Goal: Task Accomplishment & Management: Complete application form

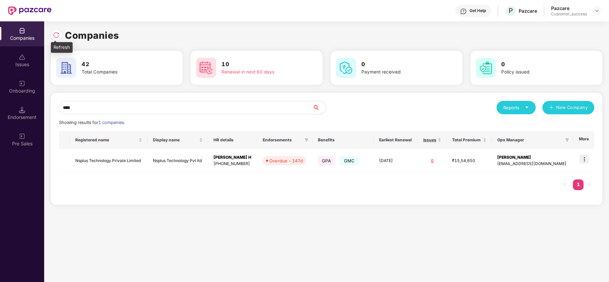
click at [56, 36] on img at bounding box center [56, 35] width 7 height 7
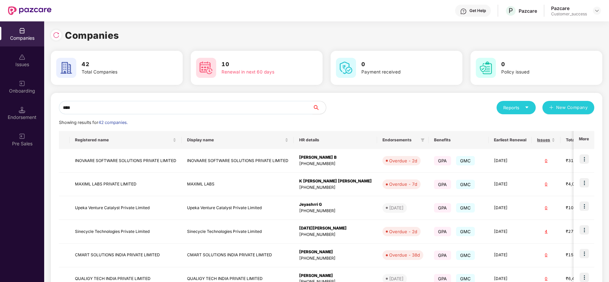
click at [103, 108] on input "****" at bounding box center [186, 107] width 254 height 13
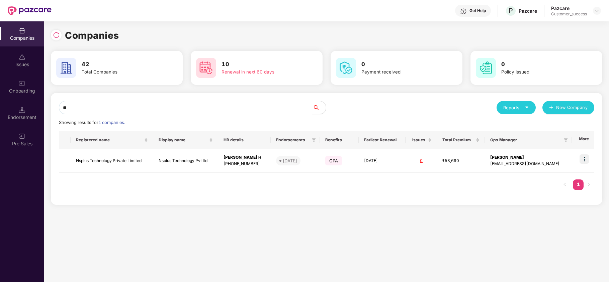
type input "*"
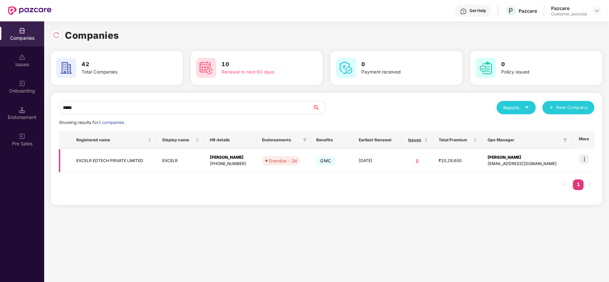
type input "*****"
click at [584, 161] on img at bounding box center [584, 159] width 9 height 9
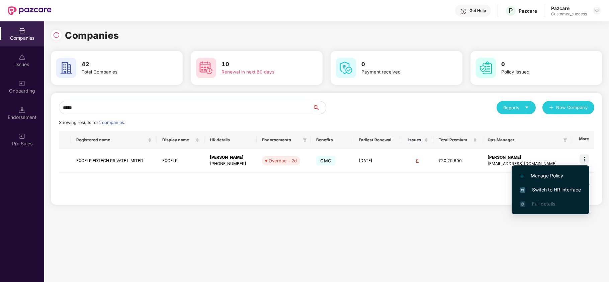
click at [573, 188] on span "Switch to HR interface" at bounding box center [550, 189] width 61 height 7
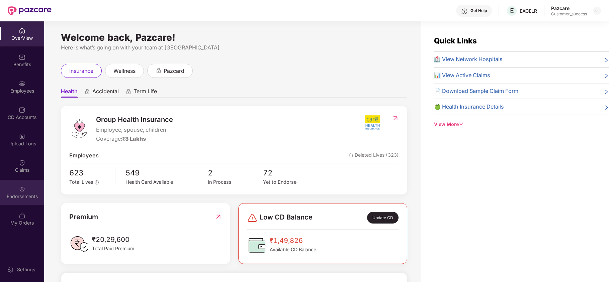
click at [23, 196] on div "Endorsements" at bounding box center [22, 196] width 44 height 7
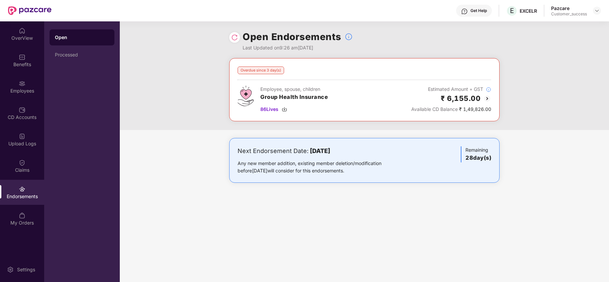
click at [488, 97] on img at bounding box center [487, 99] width 8 height 8
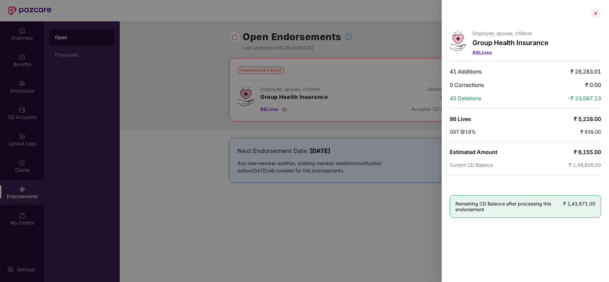
click at [597, 15] on div at bounding box center [595, 13] width 11 height 11
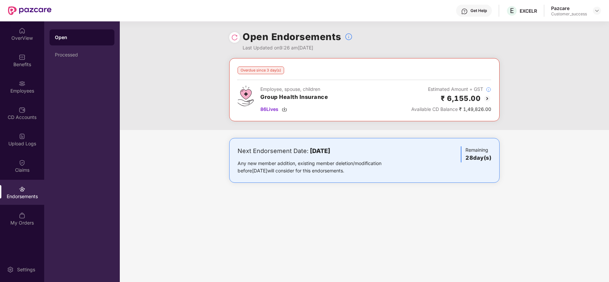
click at [174, 133] on div "Overdue since 3 day(s) Employee, spouse, children Group Health Insurance 86 Liv…" at bounding box center [364, 127] width 489 height 138
click at [24, 90] on div "Employees" at bounding box center [22, 91] width 44 height 7
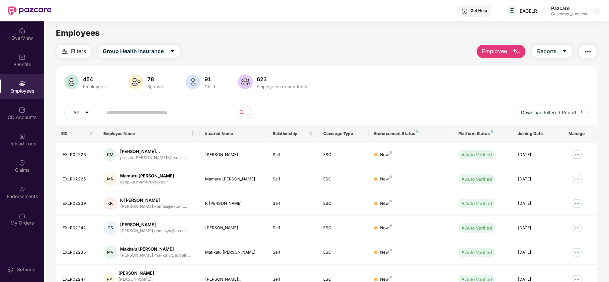
click at [151, 114] on input "text" at bounding box center [166, 113] width 120 height 10
paste input "*********"
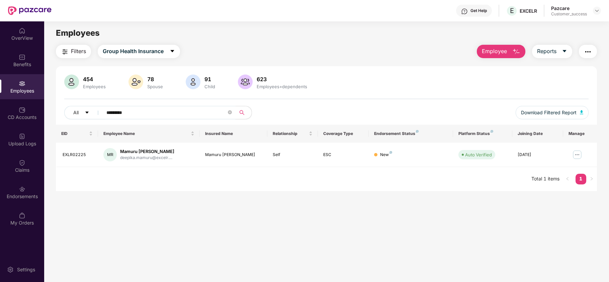
type input "*********"
click at [388, 195] on main "Employees Filters Group Health Insurance Employee Reports 454 Employees 78 Spou…" at bounding box center [326, 162] width 565 height 282
click at [363, 236] on main "Employees Filters Group Health Insurance Employee Reports 454 Employees 78 Spou…" at bounding box center [326, 162] width 565 height 282
click at [27, 66] on div "Benefits" at bounding box center [22, 64] width 44 height 7
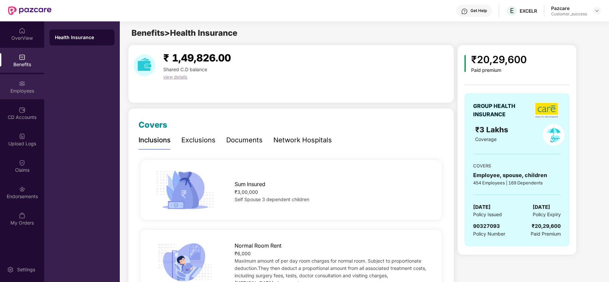
click at [19, 90] on div "Employees" at bounding box center [22, 91] width 44 height 7
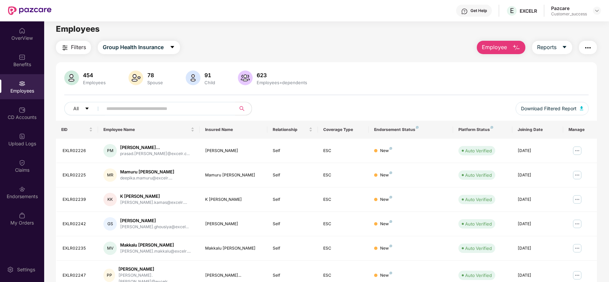
scroll to position [3, 0]
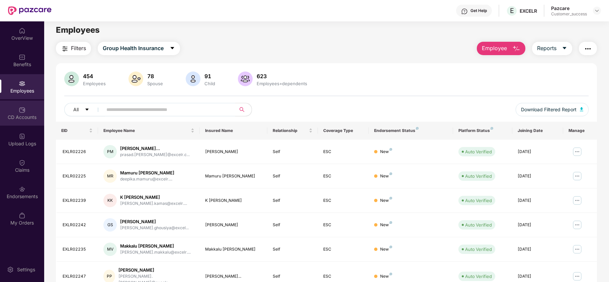
click at [27, 110] on div "CD Accounts" at bounding box center [22, 113] width 44 height 25
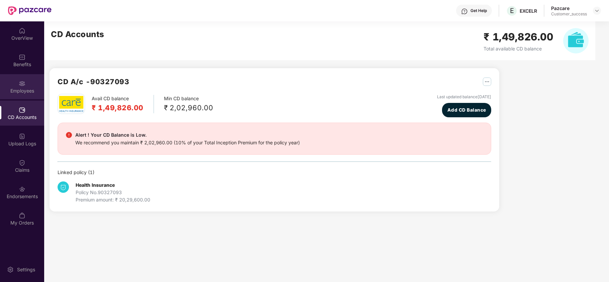
click at [28, 89] on div "Employees" at bounding box center [22, 91] width 44 height 7
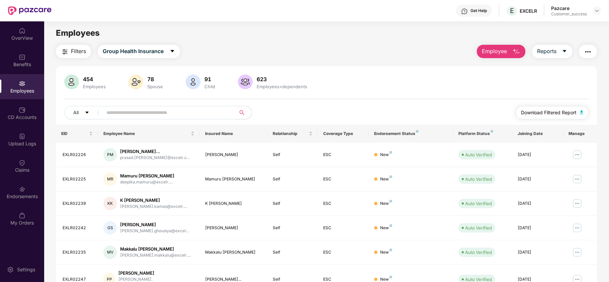
click at [536, 108] on button "Download Filtered Report" at bounding box center [552, 112] width 73 height 13
click at [18, 57] on div "Benefits" at bounding box center [22, 60] width 44 height 25
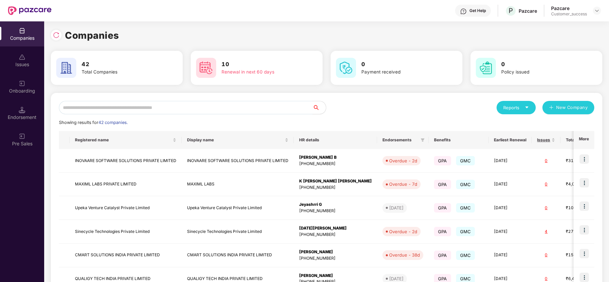
click at [174, 105] on input "text" at bounding box center [186, 107] width 254 height 13
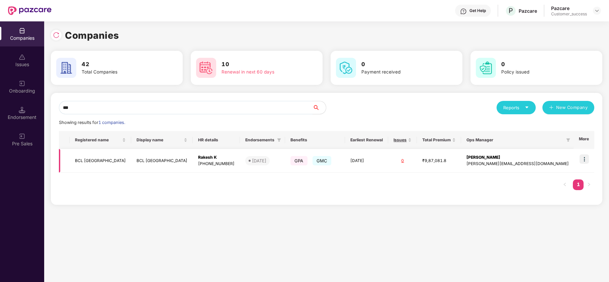
type input "***"
click at [91, 161] on td "BCL [GEOGRAPHIC_DATA]" at bounding box center [101, 161] width 62 height 24
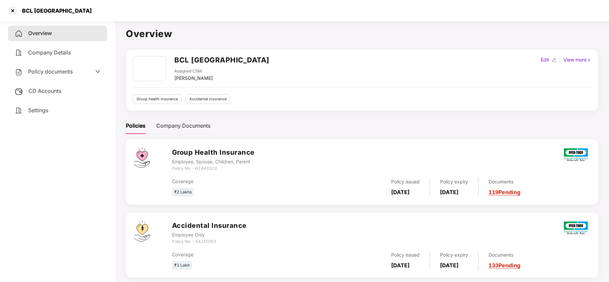
click at [67, 70] on span "Policy documents" at bounding box center [50, 71] width 45 height 7
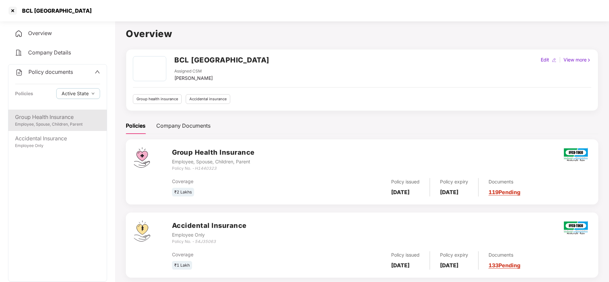
click at [54, 122] on div "Employee, Spouse, Children, Parent" at bounding box center [57, 124] width 85 height 6
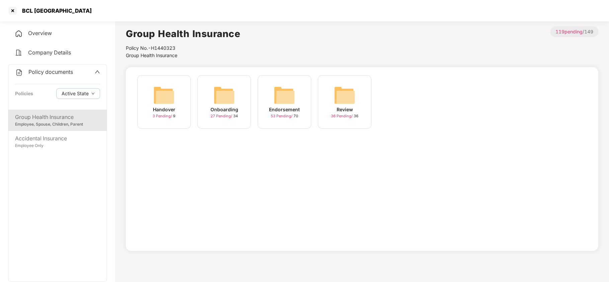
click at [218, 105] on img at bounding box center [224, 95] width 21 height 21
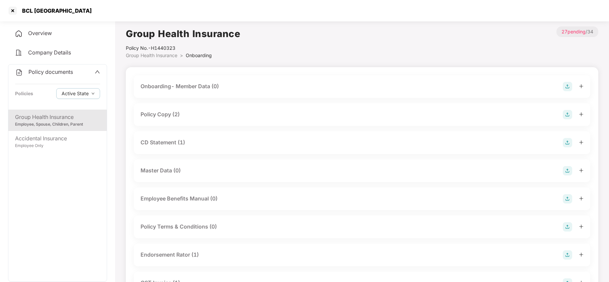
click at [171, 114] on div "Policy Copy (2)" at bounding box center [160, 114] width 39 height 8
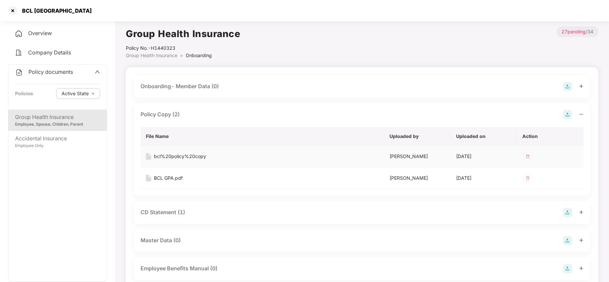
click at [180, 157] on div "bcl%20policy%20copy" at bounding box center [180, 156] width 52 height 7
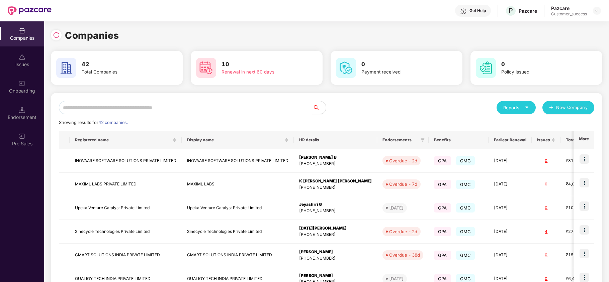
click at [160, 107] on input "text" at bounding box center [186, 107] width 254 height 13
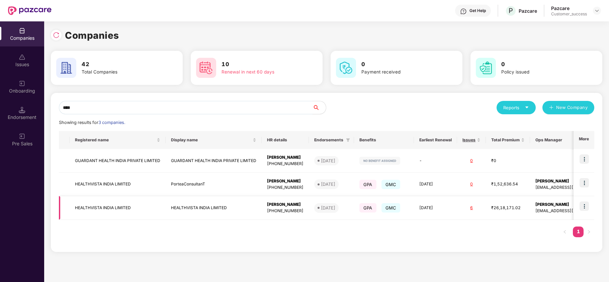
type input "****"
click at [583, 206] on img at bounding box center [584, 206] width 9 height 9
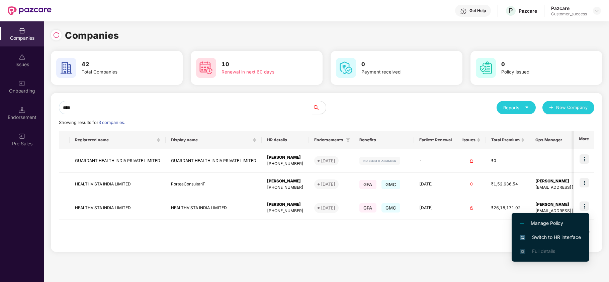
click at [553, 238] on span "Switch to HR interface" at bounding box center [550, 237] width 61 height 7
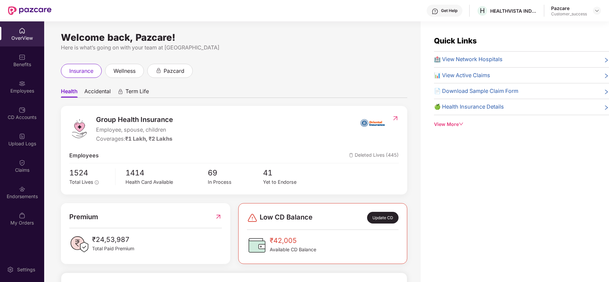
click at [24, 88] on div "Employees" at bounding box center [22, 91] width 44 height 7
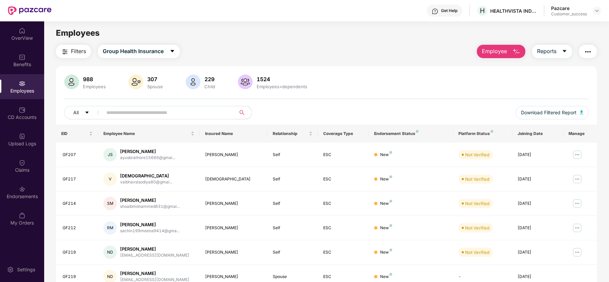
click at [129, 114] on input "text" at bounding box center [166, 113] width 120 height 10
paste input "*****"
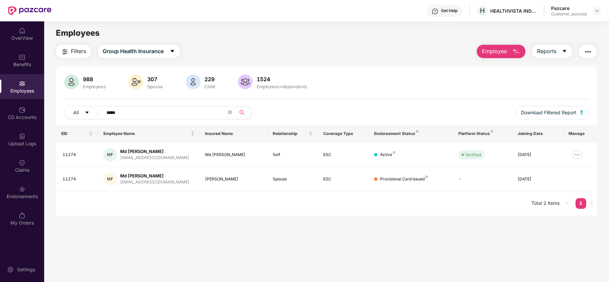
type input "*****"
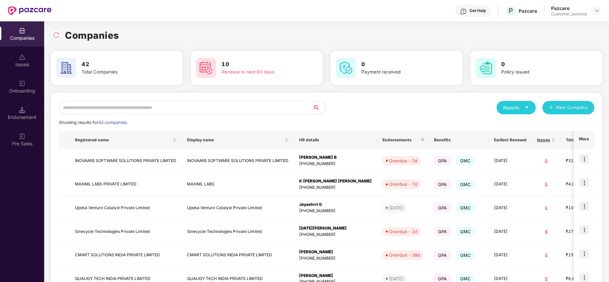
click at [170, 108] on input "text" at bounding box center [186, 107] width 254 height 13
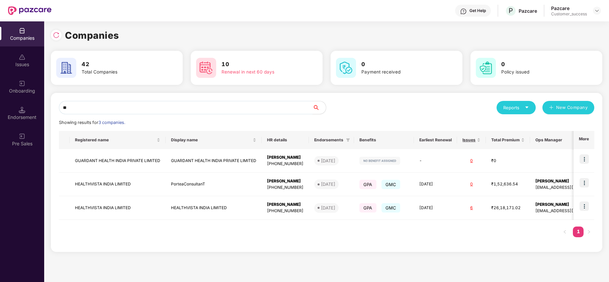
type input "*"
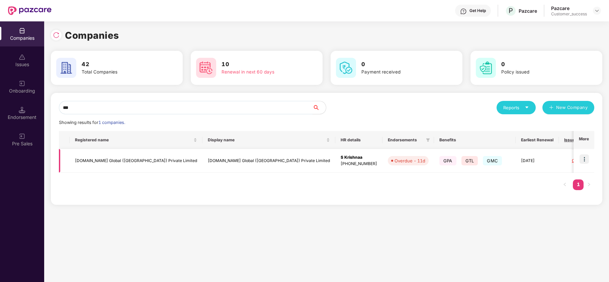
type input "***"
click at [585, 157] on img at bounding box center [584, 159] width 9 height 9
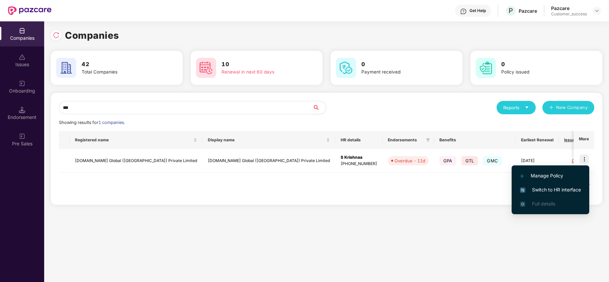
click at [573, 188] on span "Switch to HR interface" at bounding box center [550, 189] width 61 height 7
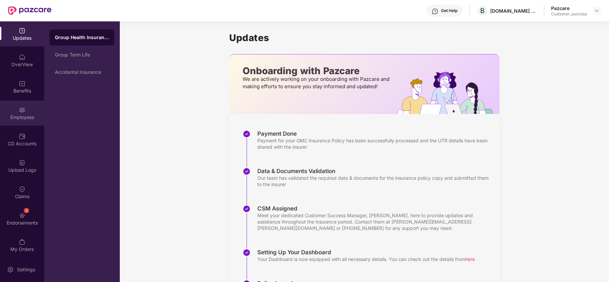
click at [20, 115] on div "Employees" at bounding box center [22, 117] width 44 height 7
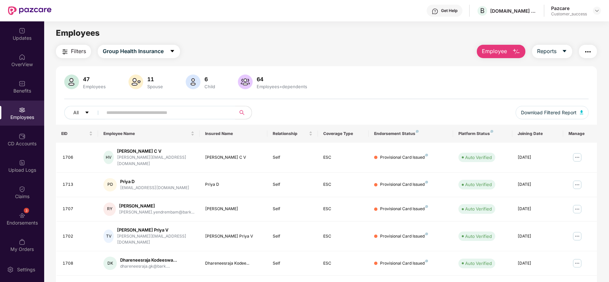
click at [511, 50] on button "Employee" at bounding box center [501, 51] width 49 height 13
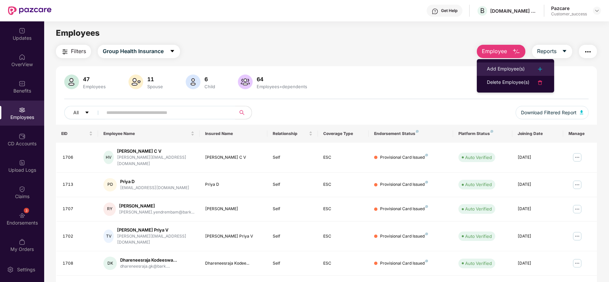
click at [510, 66] on div "Add Employee(s)" at bounding box center [506, 69] width 38 height 8
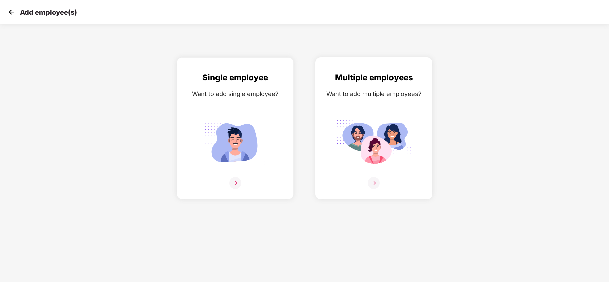
click at [368, 185] on img at bounding box center [374, 183] width 12 height 12
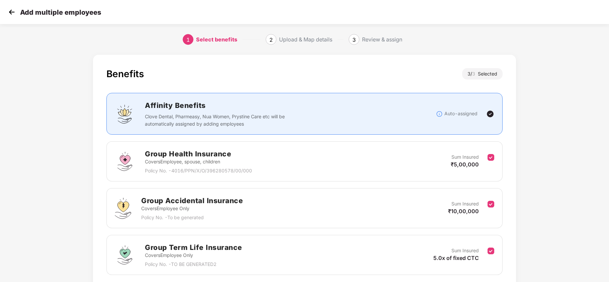
scroll to position [52, 0]
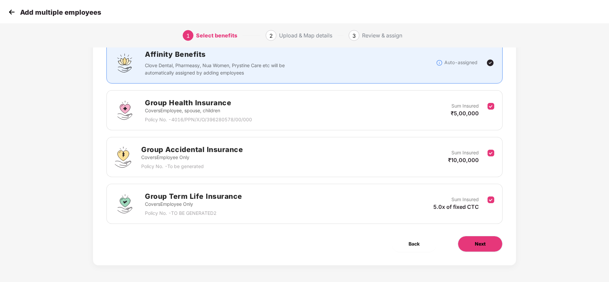
click at [466, 243] on button "Next" at bounding box center [480, 244] width 45 height 16
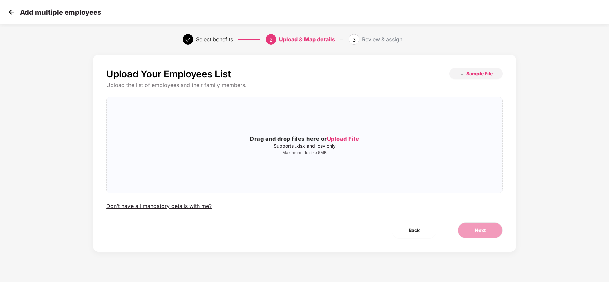
scroll to position [0, 0]
click at [482, 72] on span "Sample File" at bounding box center [479, 73] width 26 height 6
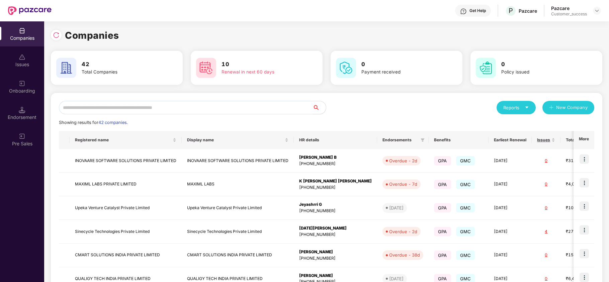
click at [177, 103] on input "text" at bounding box center [186, 107] width 254 height 13
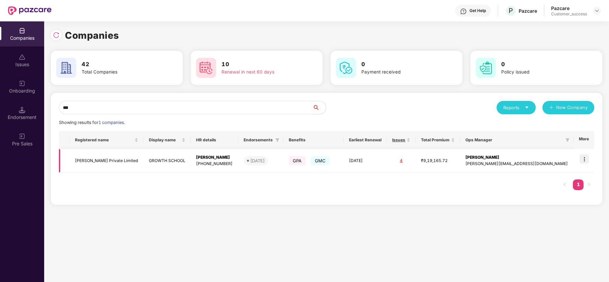
type input "***"
click at [584, 159] on img at bounding box center [584, 159] width 9 height 9
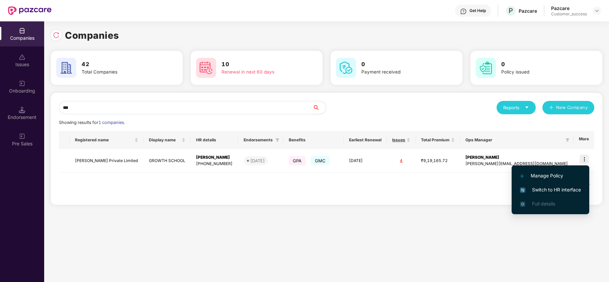
click at [549, 189] on span "Switch to HR interface" at bounding box center [550, 189] width 61 height 7
